Goal: Task Accomplishment & Management: Manage account settings

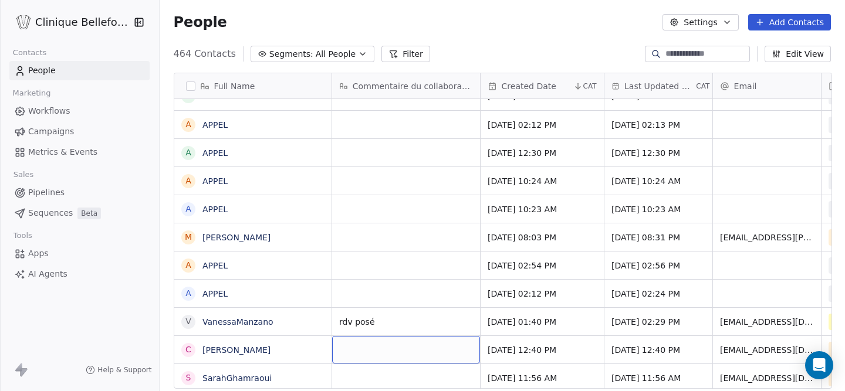
scroll to position [45, 0]
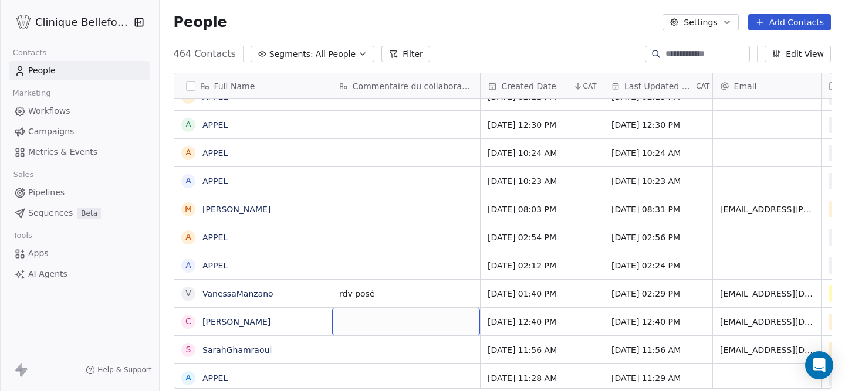
click at [370, 317] on div "grid" at bounding box center [406, 322] width 148 height 28
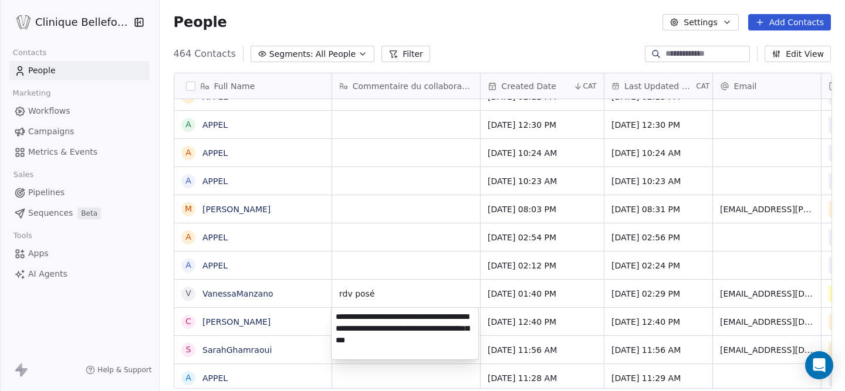
type textarea "**********"
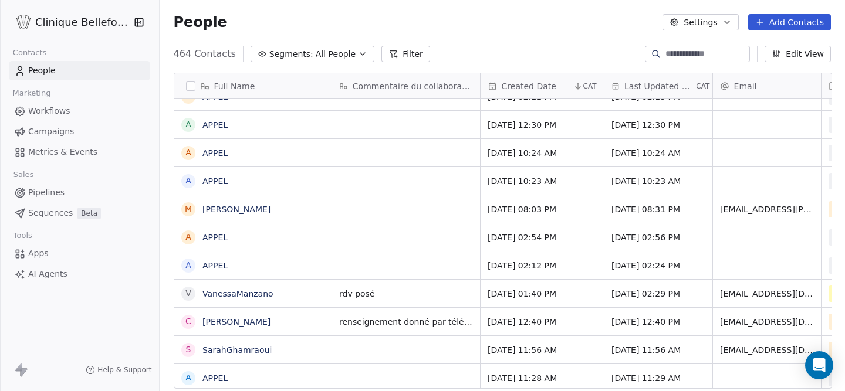
click at [516, 313] on html "Clinique [PERSON_NAME] Contacts People Marketing Workflows Campaigns Metrics & …" at bounding box center [422, 195] width 845 height 391
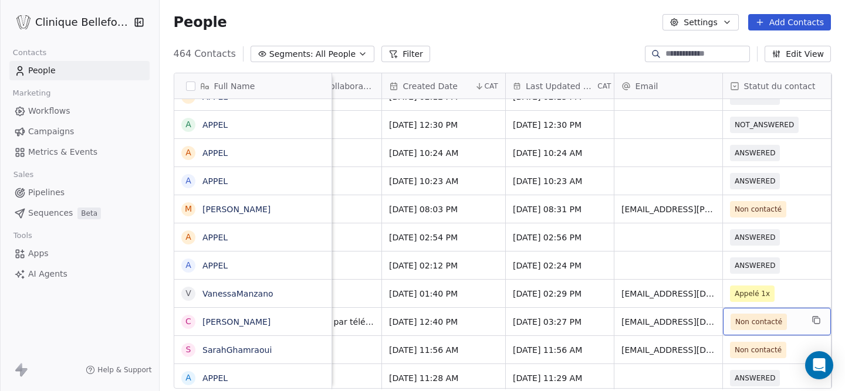
click at [773, 323] on span "Non contacté" at bounding box center [758, 322] width 47 height 12
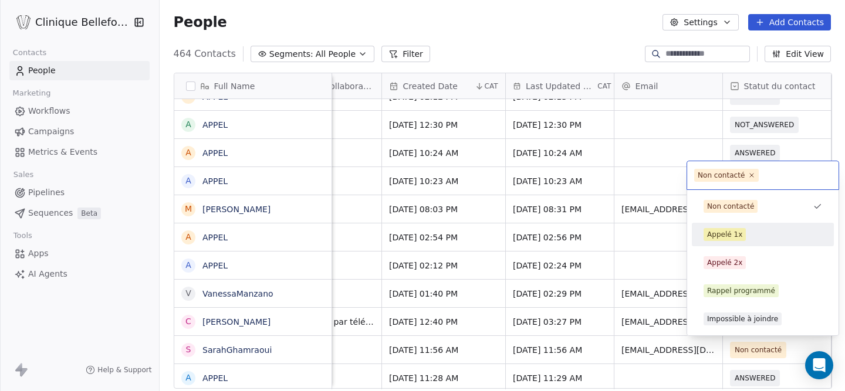
click at [728, 236] on div "Appelé 1x" at bounding box center [724, 234] width 35 height 11
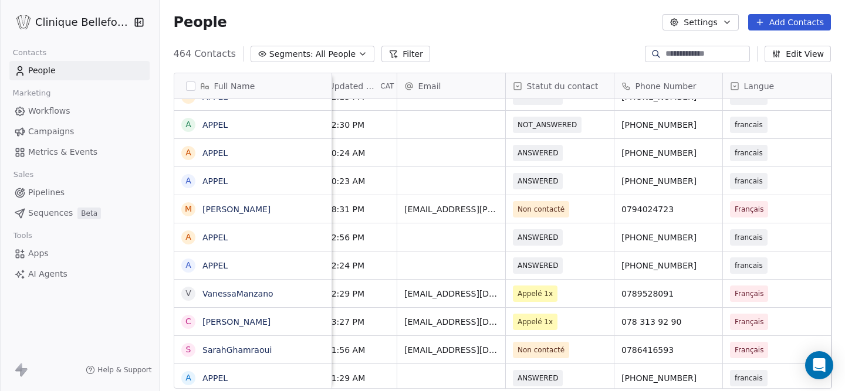
scroll to position [0, 424]
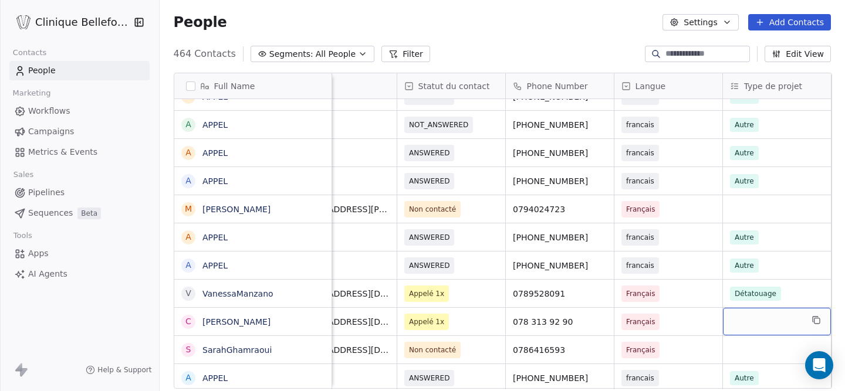
click at [766, 321] on div "grid" at bounding box center [777, 322] width 108 height 28
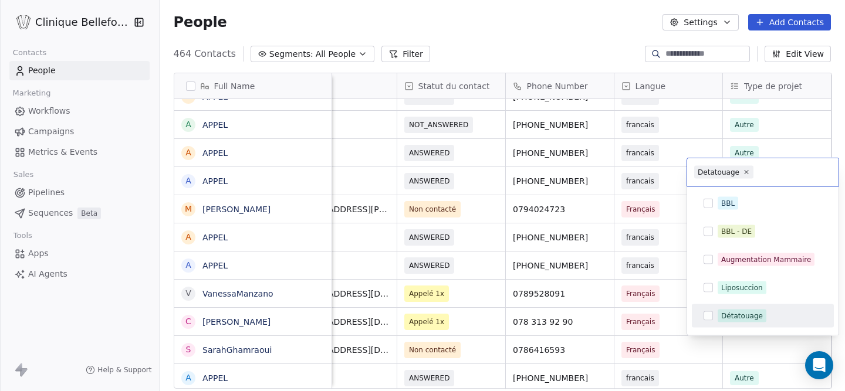
click at [764, 322] on div "Détatouage" at bounding box center [770, 316] width 104 height 13
click at [636, 321] on html "Clinique [PERSON_NAME] Contacts People Marketing Workflows Campaigns Metrics & …" at bounding box center [422, 195] width 845 height 391
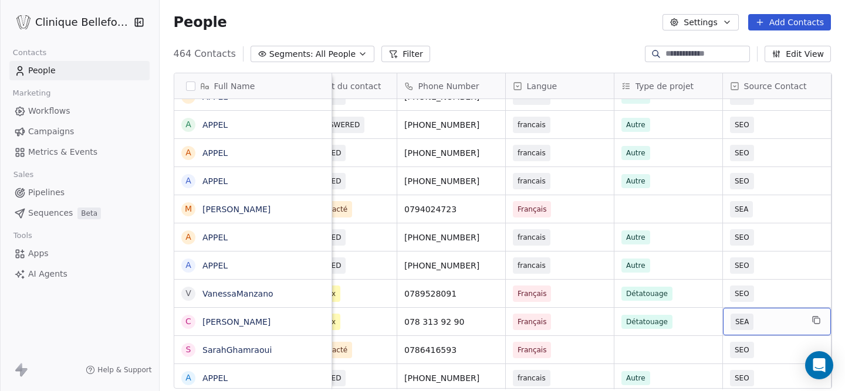
scroll to position [0, 644]
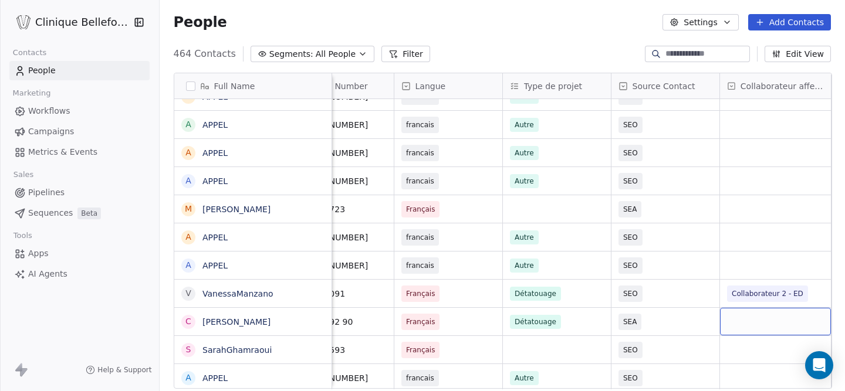
click at [778, 321] on div "grid" at bounding box center [775, 322] width 111 height 28
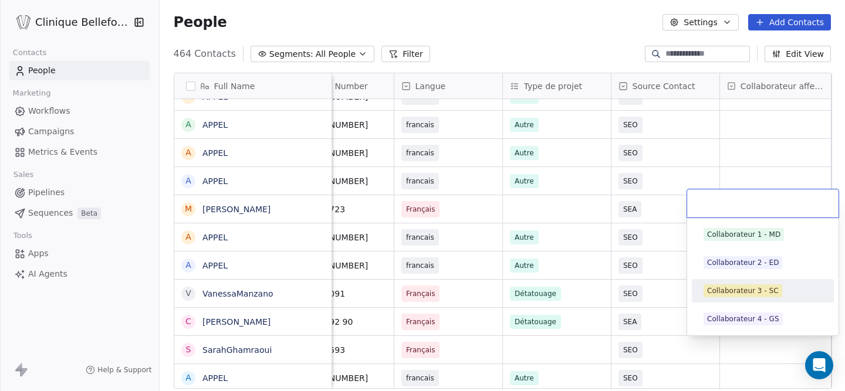
click at [752, 297] on span "Collaborateur 3 - SC" at bounding box center [743, 291] width 79 height 13
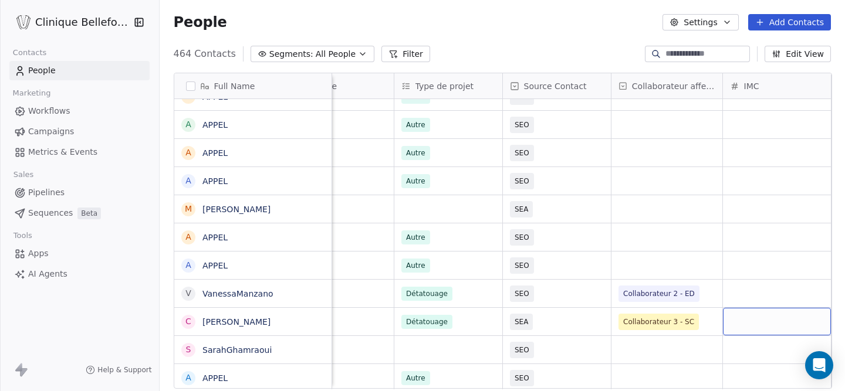
scroll to position [0, 861]
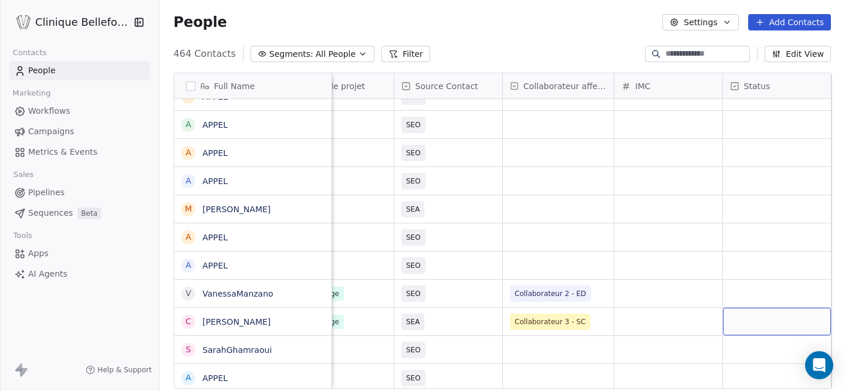
click at [772, 323] on div "grid" at bounding box center [777, 322] width 108 height 28
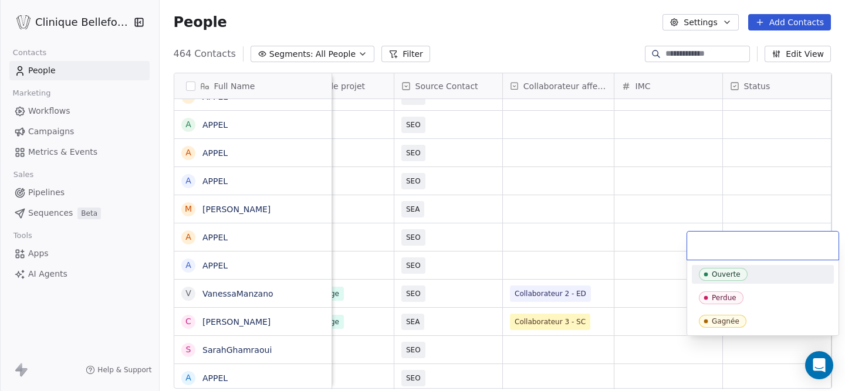
click at [725, 279] on span "Ouverte" at bounding box center [723, 274] width 49 height 13
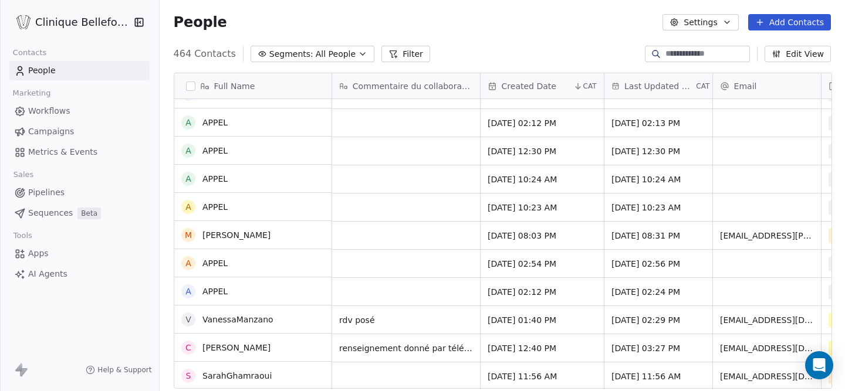
scroll to position [0, 0]
click at [370, 234] on div "grid" at bounding box center [406, 235] width 148 height 28
type textarea "**********"
click at [561, 236] on html "Clinique [PERSON_NAME] Contacts People Marketing Workflows Campaigns Metrics & …" at bounding box center [422, 195] width 845 height 391
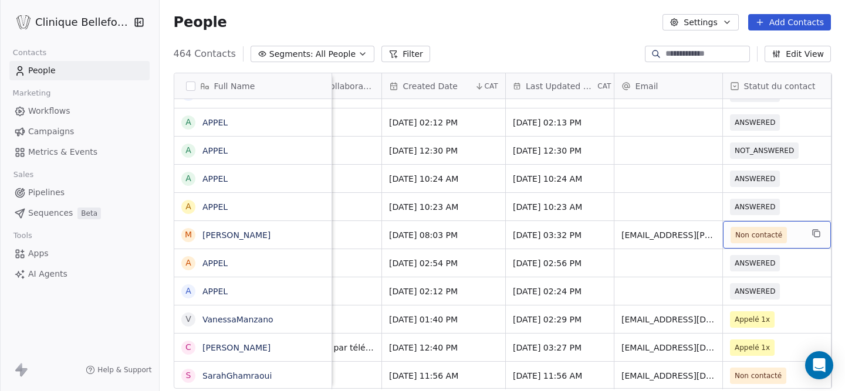
click at [748, 232] on span "Non contacté" at bounding box center [758, 235] width 47 height 12
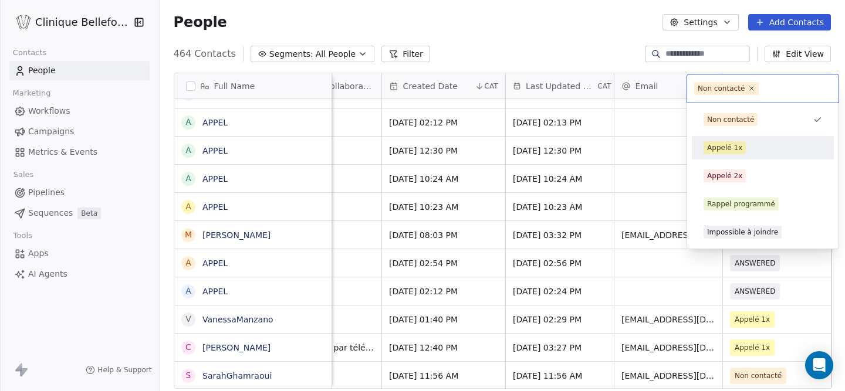
click at [730, 148] on div "Appelé 1x" at bounding box center [724, 148] width 35 height 11
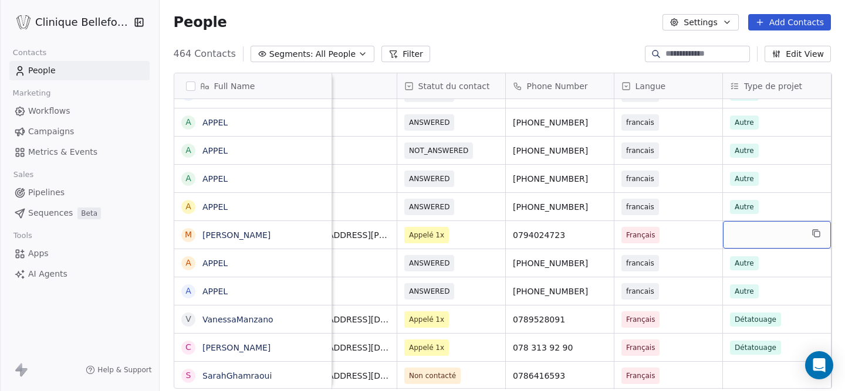
click at [768, 239] on div "grid" at bounding box center [777, 235] width 108 height 28
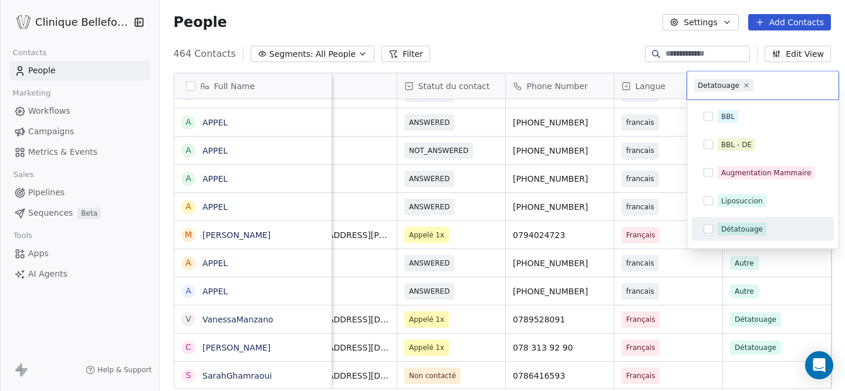
click at [744, 230] on div "Détatouage" at bounding box center [742, 229] width 42 height 11
click at [658, 239] on html "Clinique [PERSON_NAME] Contacts People Marketing Workflows Campaigns Metrics & …" at bounding box center [422, 195] width 845 height 391
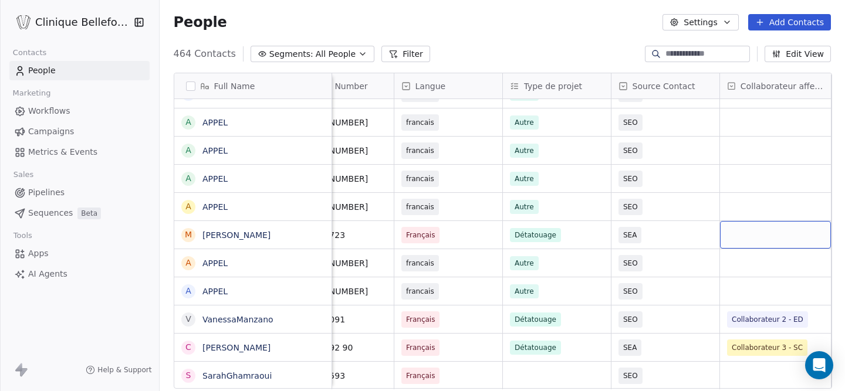
click at [763, 236] on div "grid" at bounding box center [775, 235] width 111 height 28
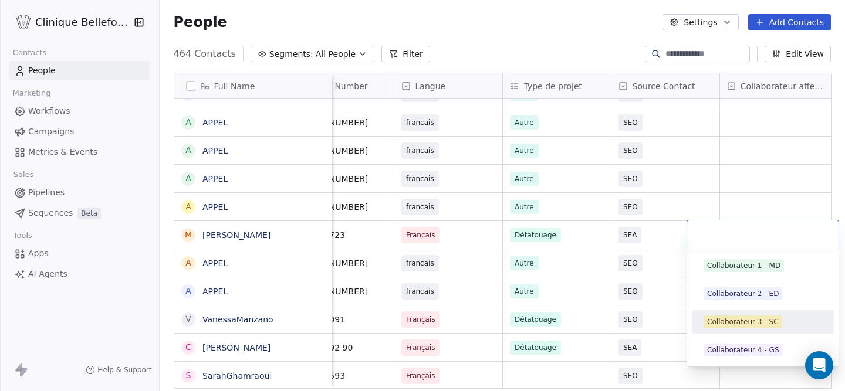
click at [731, 322] on div "Collaborateur 3 - SC" at bounding box center [743, 322] width 72 height 11
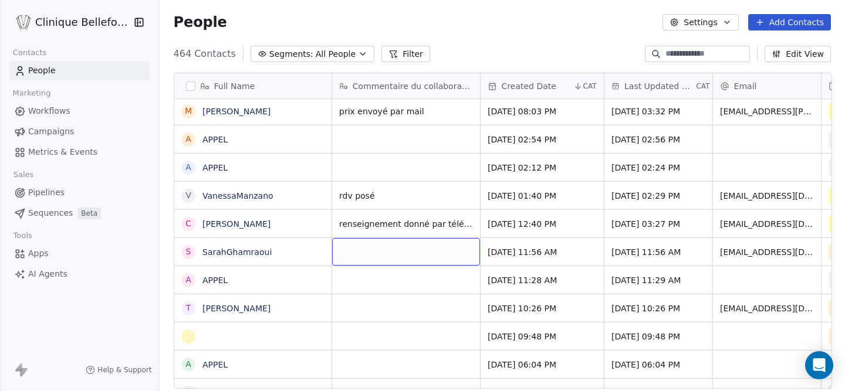
click at [383, 259] on div "grid" at bounding box center [406, 252] width 148 height 28
type textarea "**********"
click at [741, 249] on html "Clinique [PERSON_NAME] Contacts People Marketing Workflows Campaigns Metrics & …" at bounding box center [422, 195] width 845 height 391
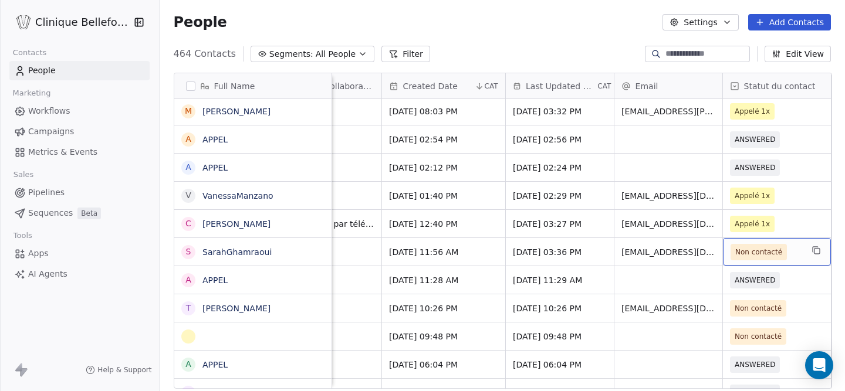
scroll to position [0, 207]
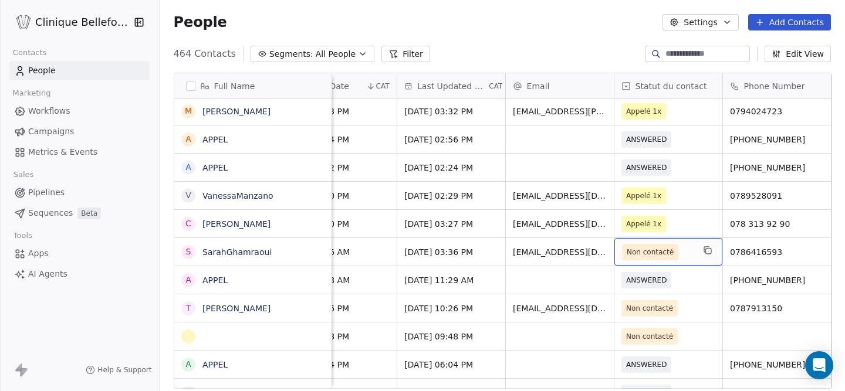
click at [668, 253] on span "Non contacté" at bounding box center [650, 252] width 47 height 12
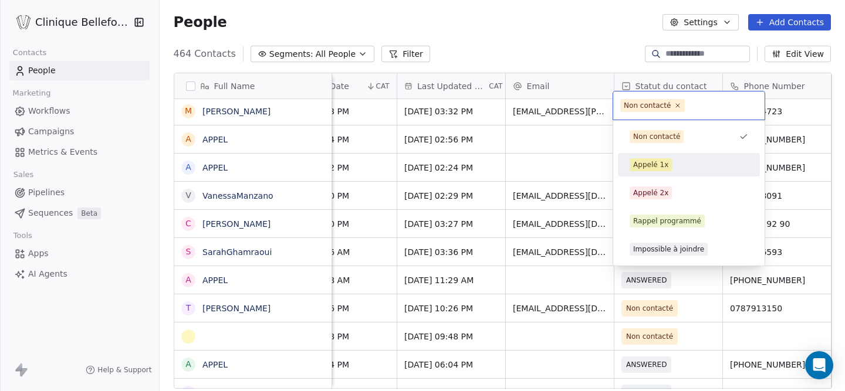
click at [650, 163] on div "Appelé 1x" at bounding box center [650, 165] width 35 height 11
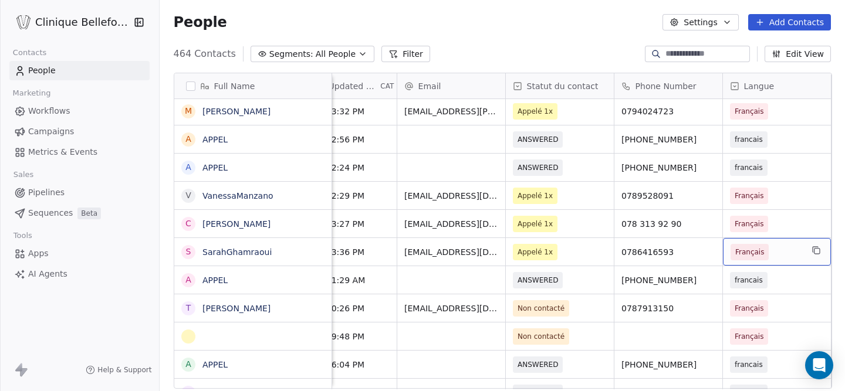
scroll to position [0, 424]
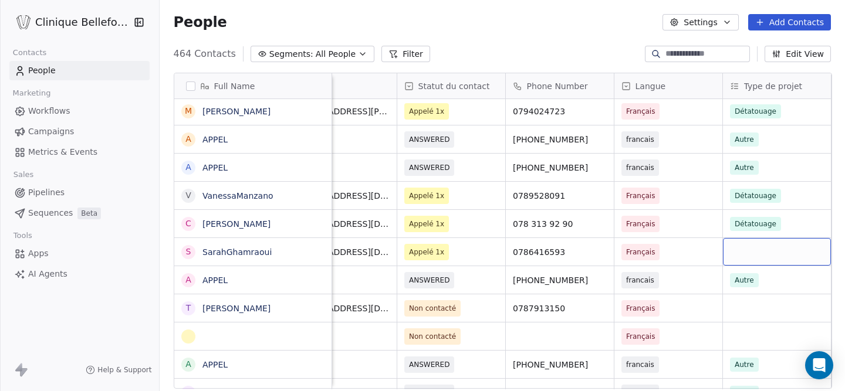
click at [771, 251] on div "grid" at bounding box center [777, 252] width 108 height 28
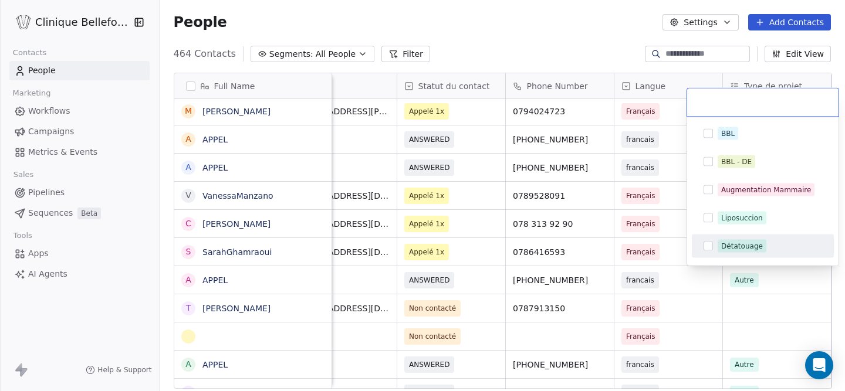
click at [705, 246] on button "Suggestions" at bounding box center [708, 246] width 9 height 9
click at [665, 246] on html "Clinique [PERSON_NAME] Contacts People Marketing Workflows Campaigns Metrics & …" at bounding box center [422, 195] width 845 height 391
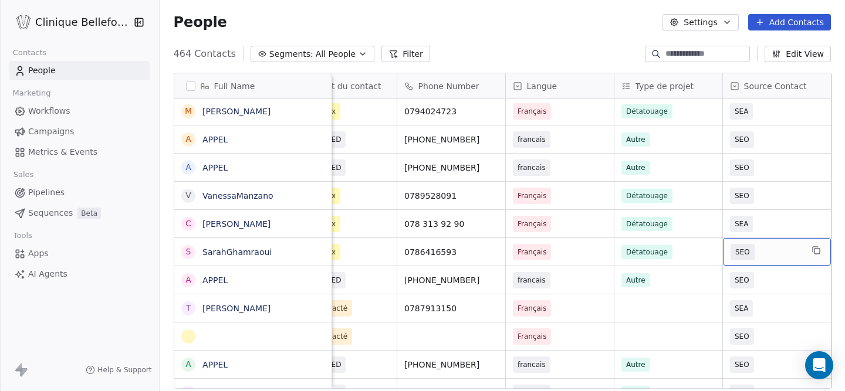
scroll to position [0, 644]
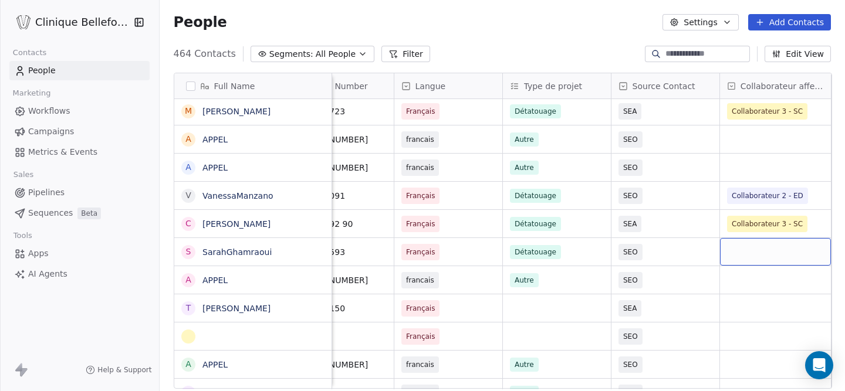
click at [745, 251] on div "grid" at bounding box center [775, 252] width 111 height 28
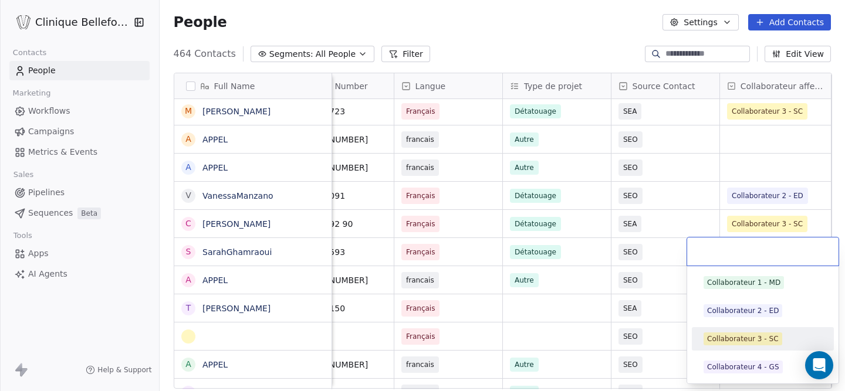
click at [720, 343] on div "Collaborateur 3 - SC" at bounding box center [743, 339] width 72 height 11
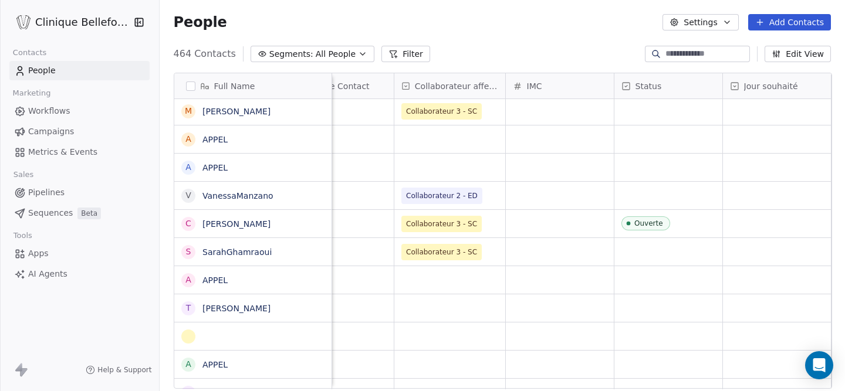
scroll to position [0, 1079]
